Goal: Task Accomplishment & Management: Manage account settings

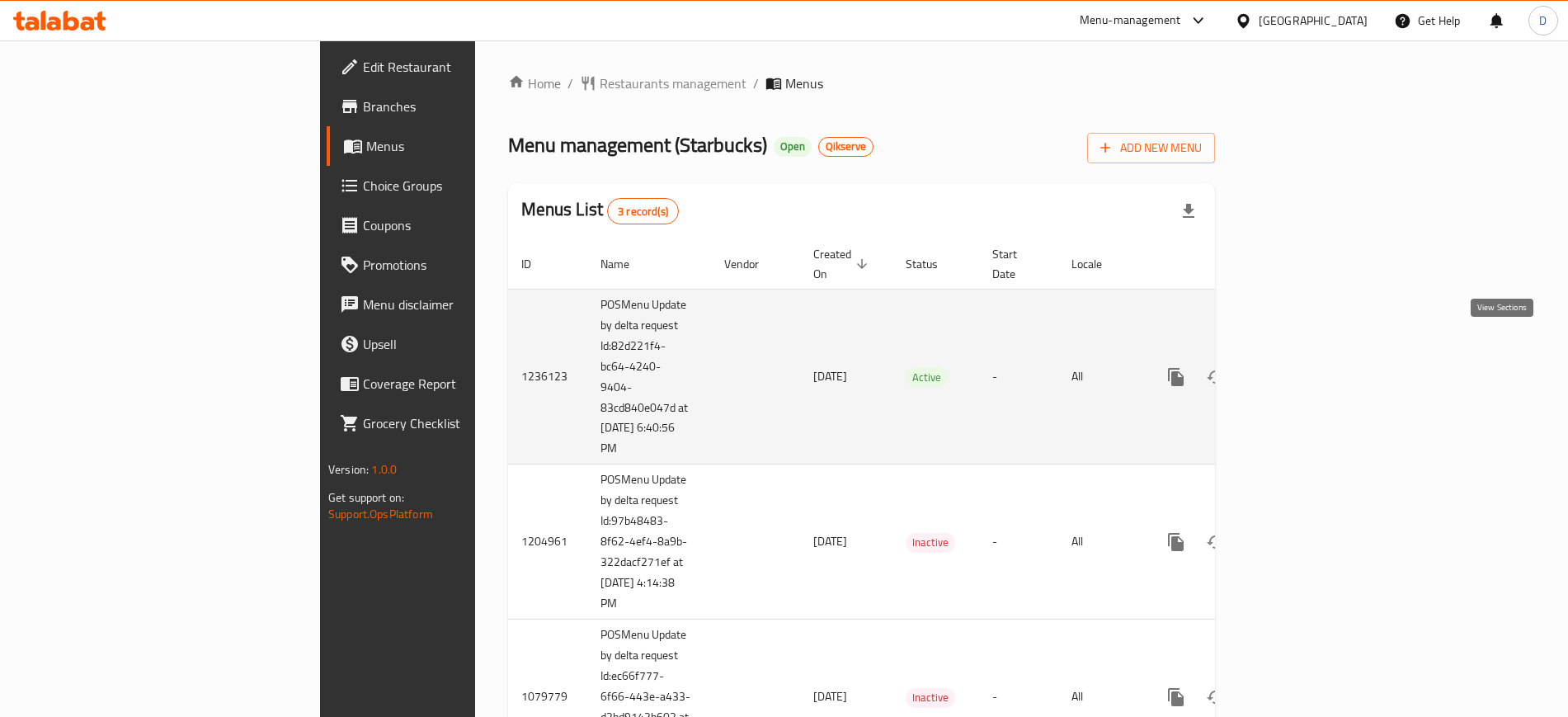
click at [1305, 367] on icon "enhanced table" at bounding box center [1295, 376] width 19 height 19
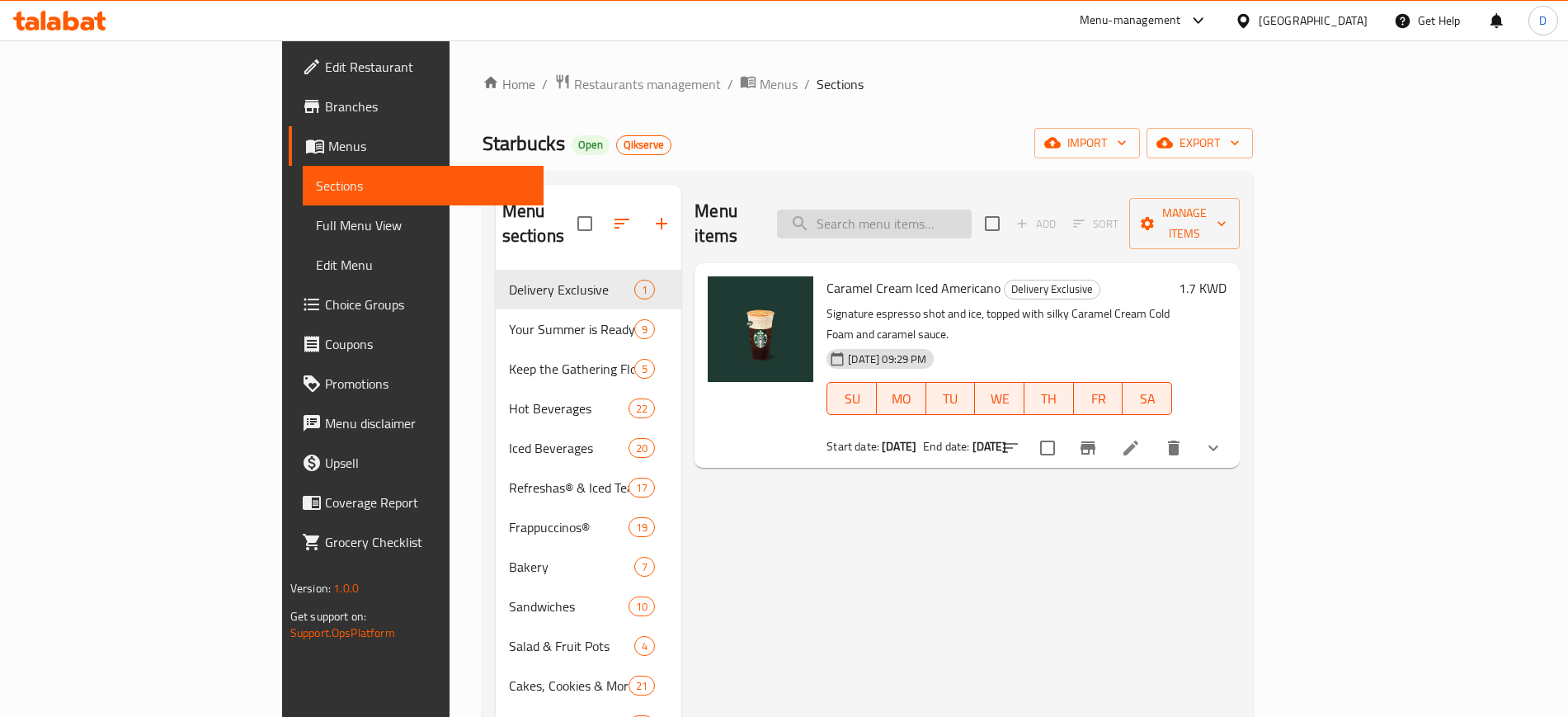
click at [972, 209] on input "search" at bounding box center [874, 224] width 195 height 29
paste input "MUG 12OZ SIREN STO"
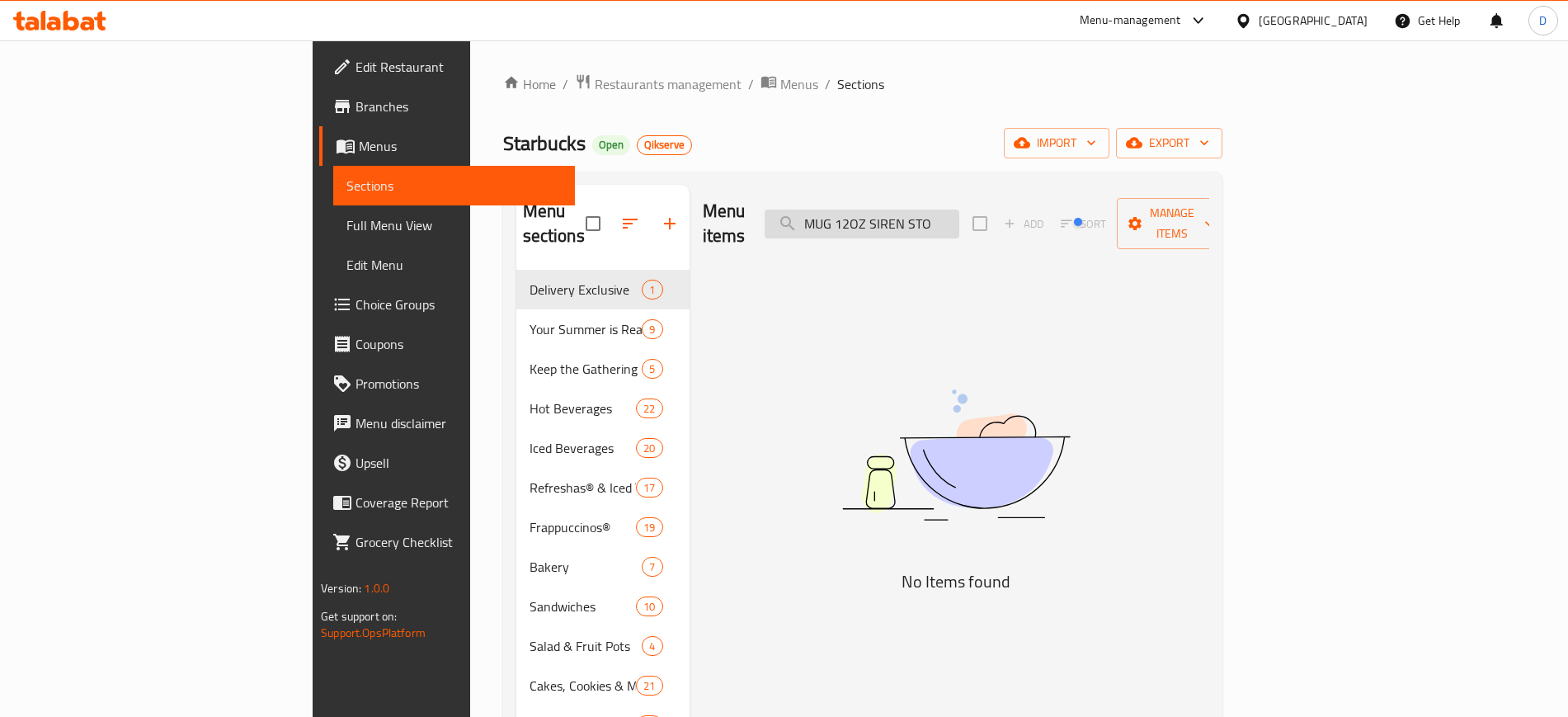
click at [959, 222] on input "MUG 12OZ SIREN STO" at bounding box center [861, 224] width 195 height 29
drag, startPoint x: 963, startPoint y: 209, endPoint x: 1093, endPoint y: 206, distance: 130.0
click at [1093, 206] on div "Menu items MUG 12OZ SIREN STO Add Sort Manage items" at bounding box center [955, 224] width 506 height 78
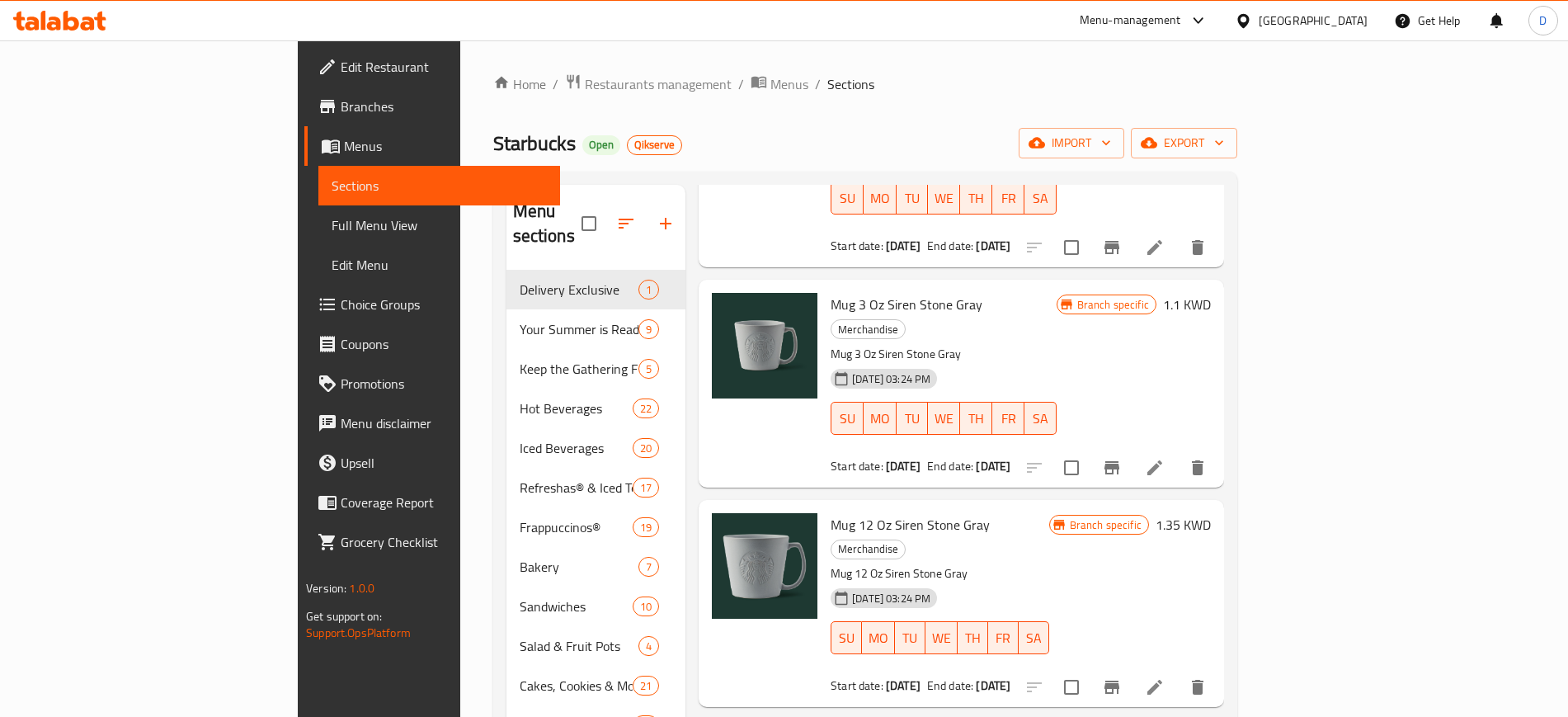
scroll to position [206, 0]
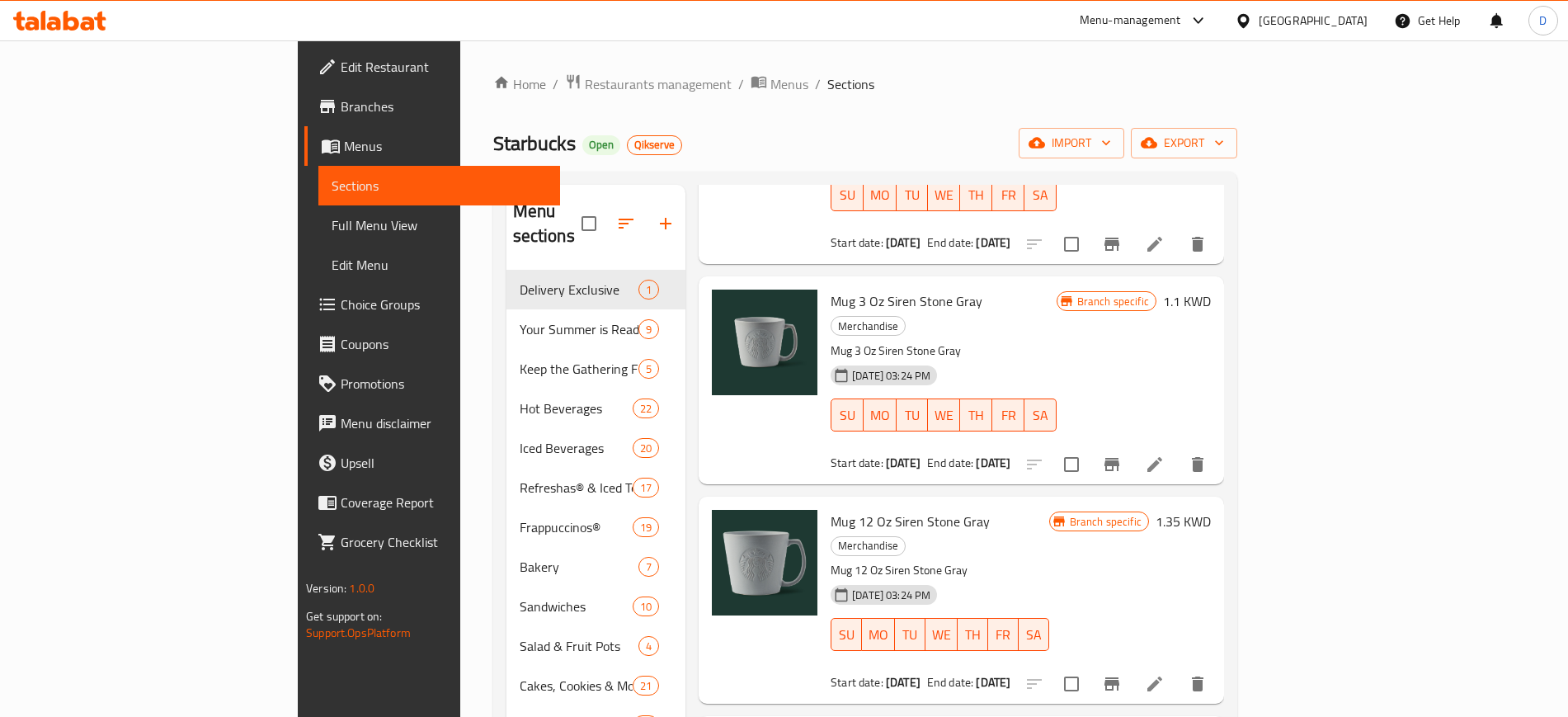
type input "MUG"
click at [1120, 677] on icon "Branch-specific-item" at bounding box center [1111, 684] width 15 height 14
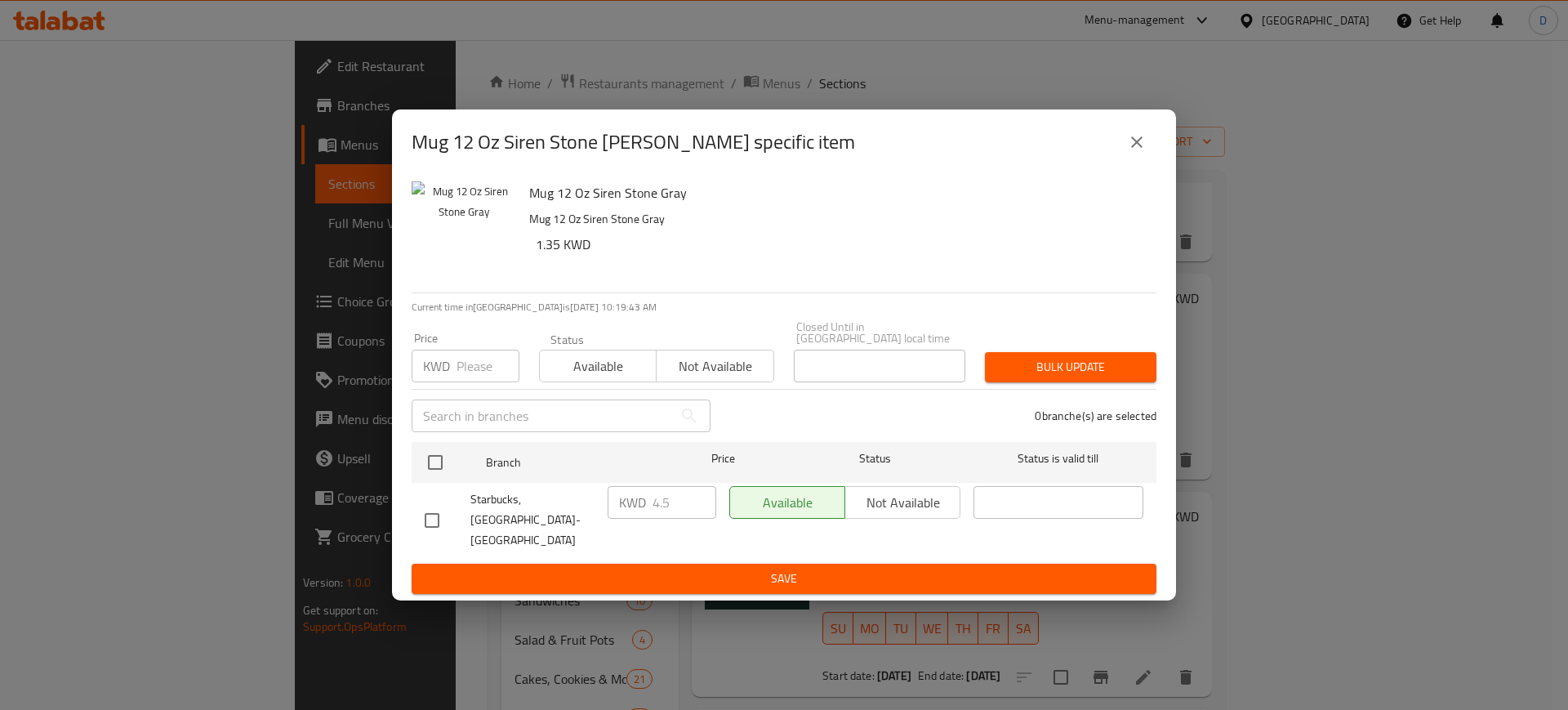
click at [547, 516] on div "Starbucks,Sama Mall-Khaitan KWD 4.5 ​ Available Not available ​" at bounding box center [784, 519] width 732 height 80
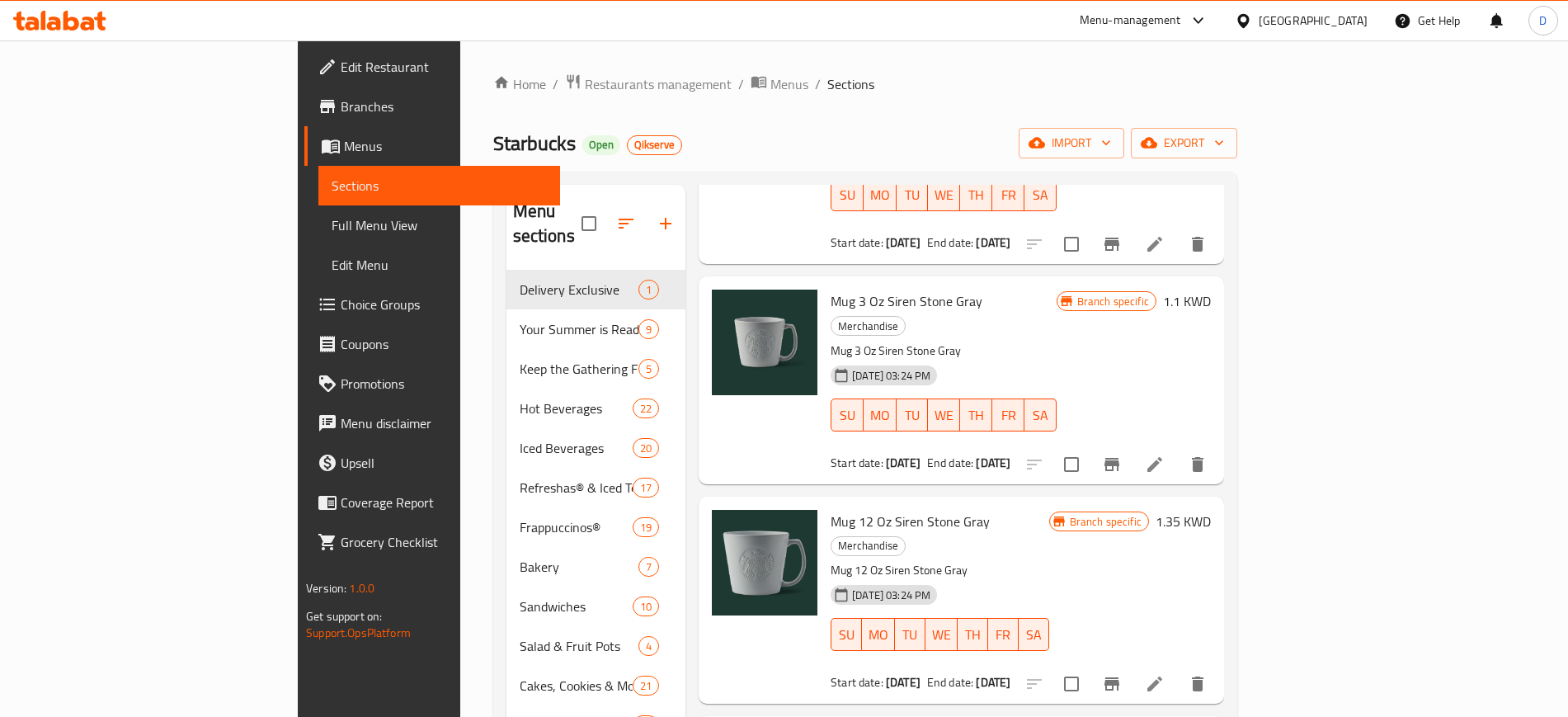
click at [35, 33] on div at bounding box center [60, 20] width 120 height 33
click at [44, 24] on icon at bounding box center [44, 20] width 5 height 19
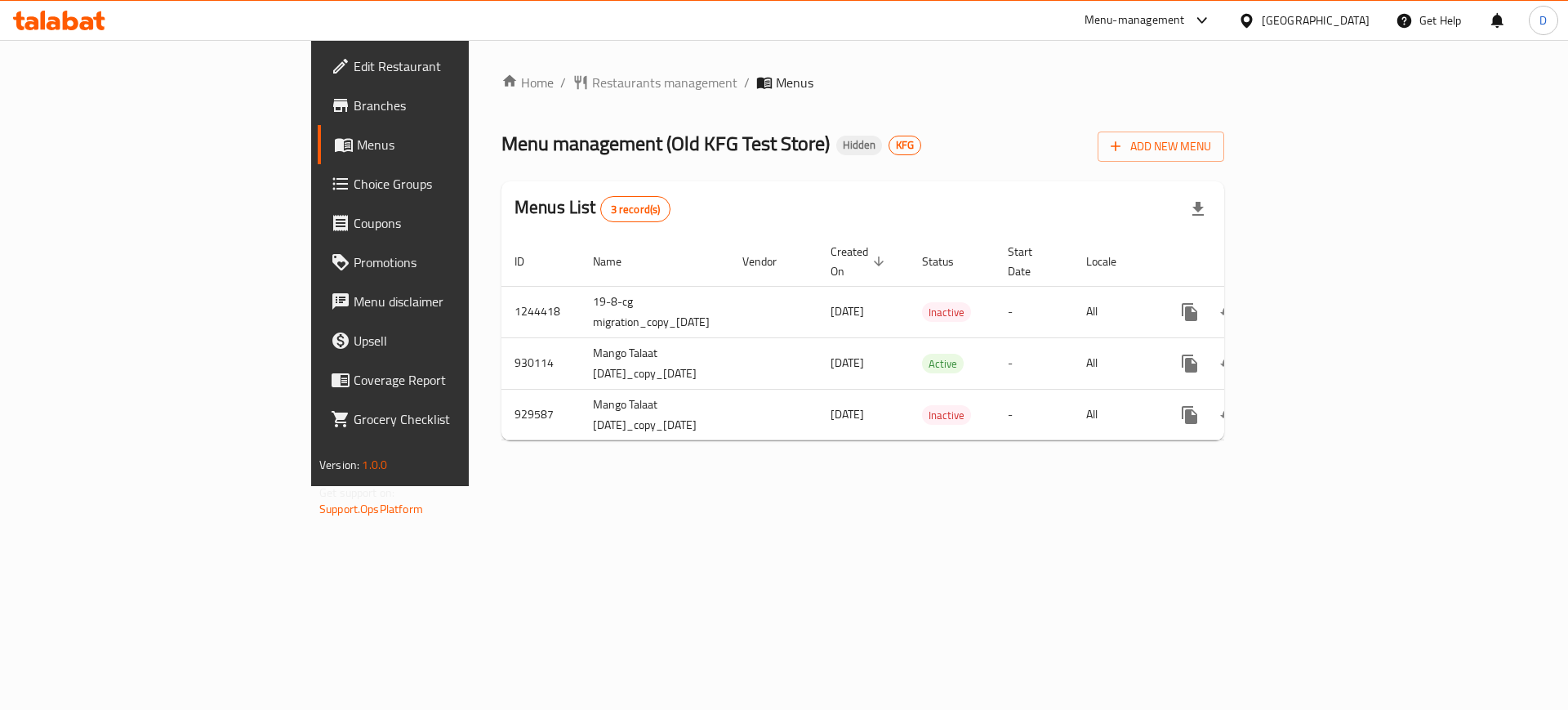
click at [354, 114] on span "Branches" at bounding box center [457, 105] width 207 height 19
